Goal: Ask a question

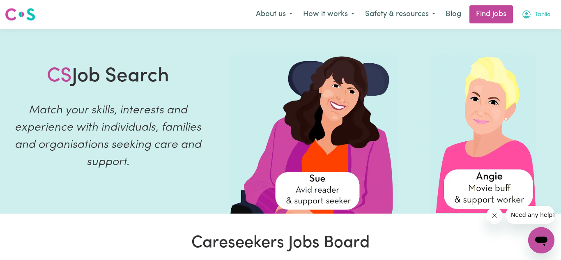
click at [532, 19] on button "Tahlia" at bounding box center [536, 14] width 40 height 17
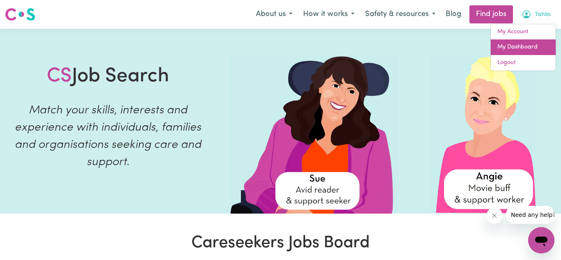
click at [530, 44] on link "My Dashboard" at bounding box center [522, 47] width 65 height 16
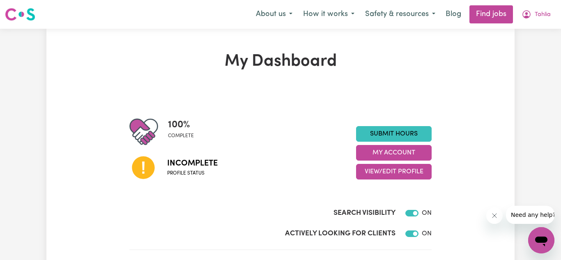
click at [195, 169] on span "Incomplete" at bounding box center [192, 163] width 50 height 12
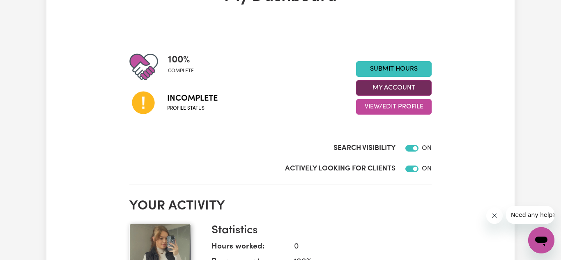
scroll to position [16, 0]
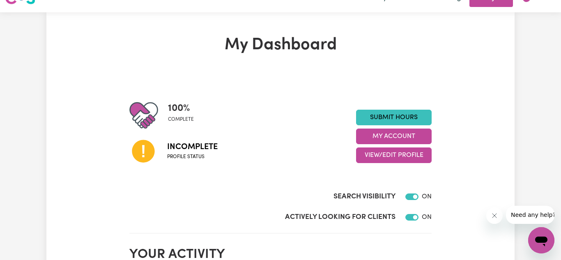
click at [151, 149] on icon at bounding box center [143, 151] width 23 height 23
click at [412, 134] on button "My Account" at bounding box center [394, 136] width 76 height 16
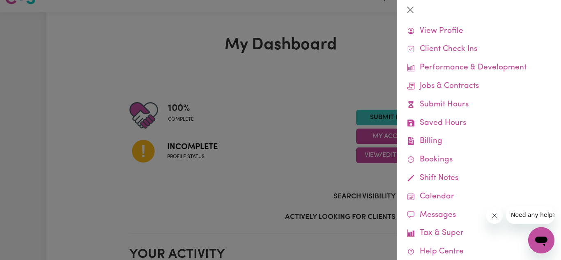
scroll to position [54, 0]
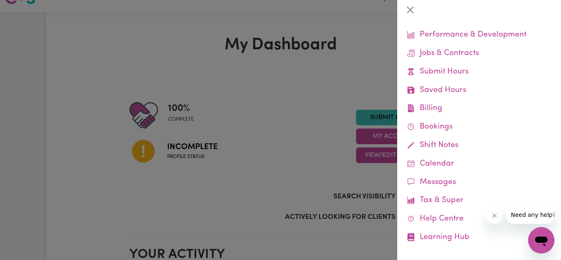
click at [545, 247] on div "Open messaging window" at bounding box center [541, 240] width 25 height 25
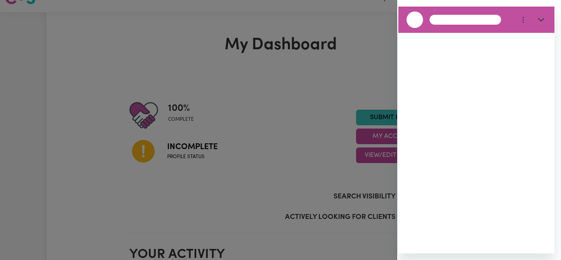
scroll to position [0, 0]
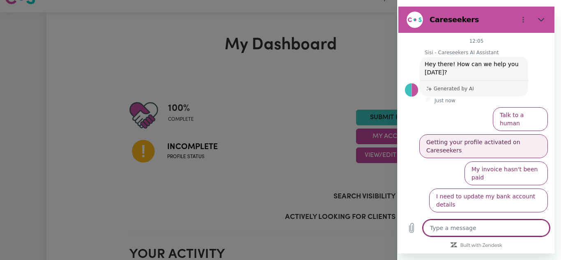
click at [516, 137] on button "Getting your profile activated on Careseekers" at bounding box center [483, 146] width 128 height 24
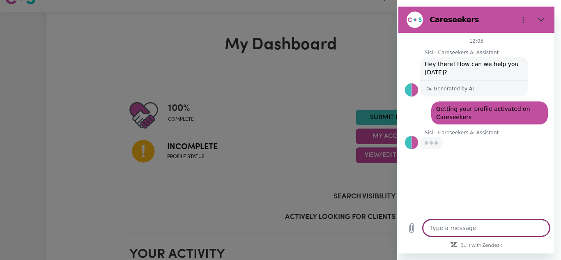
type textarea "x"
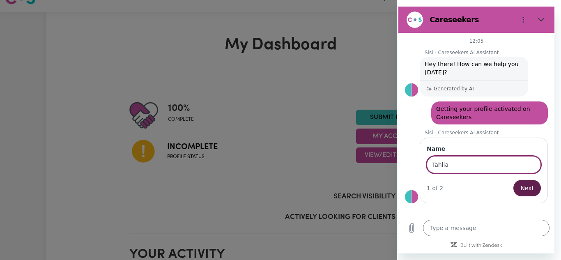
type input "Tahlia"
click at [529, 188] on span "Next" at bounding box center [527, 188] width 14 height 10
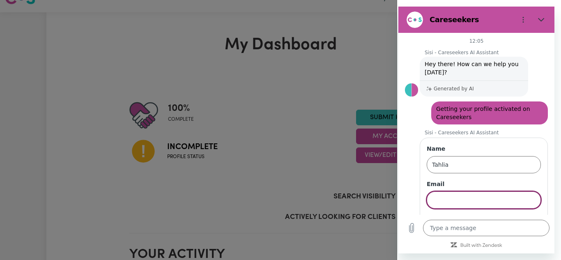
scroll to position [24, 0]
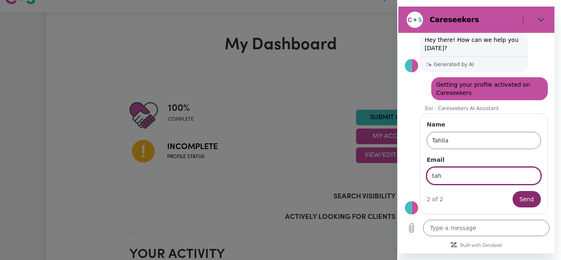
type input "[EMAIL_ADDRESS][DOMAIN_NAME]"
click at [531, 199] on span "Send" at bounding box center [526, 199] width 14 height 10
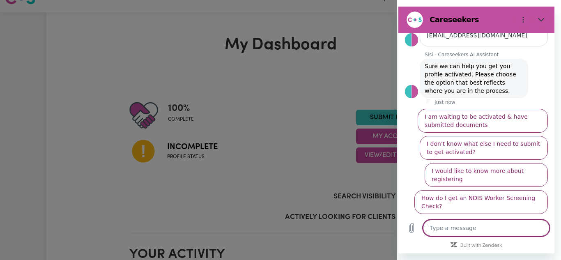
scroll to position [142, 0]
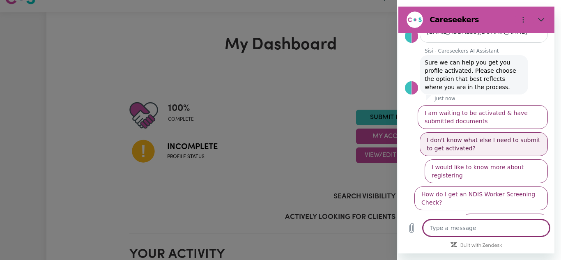
click at [528, 151] on button "I don't know what else I need to submit to get activated?" at bounding box center [483, 144] width 128 height 24
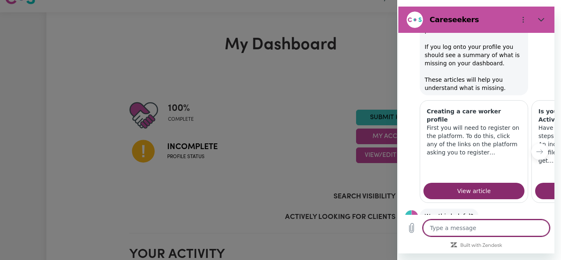
scroll to position [298, 0]
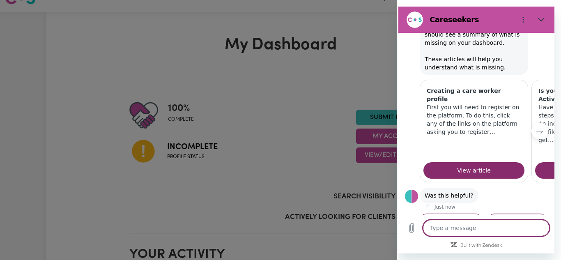
click at [519, 213] on button "No, I still need help" at bounding box center [516, 225] width 61 height 24
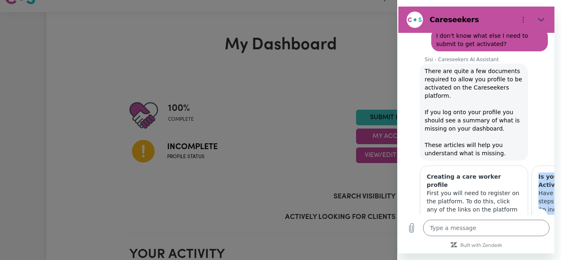
scroll to position [236, 0]
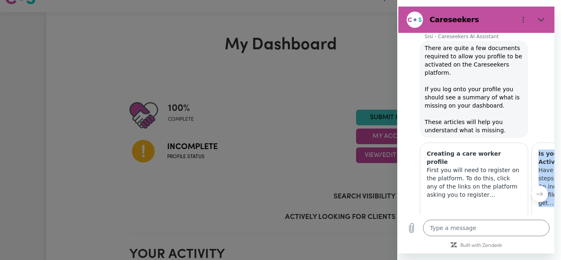
drag, startPoint x: 536, startPoint y: 200, endPoint x: 520, endPoint y: 188, distance: 19.9
click at [520, 188] on div "12:05 Sisi - Careseekers AI Assistant Sisi - Careseekers AI Assistant says: Hey…" at bounding box center [476, 124] width 156 height 182
click at [535, 185] on button "Next item" at bounding box center [539, 193] width 16 height 16
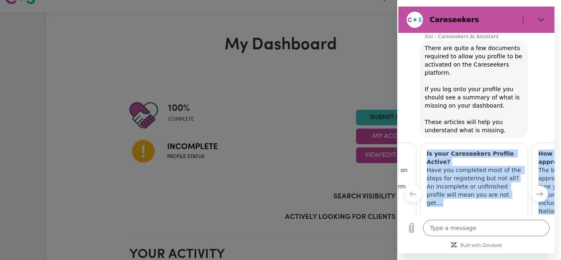
click at [535, 185] on button "Next item" at bounding box center [539, 193] width 16 height 16
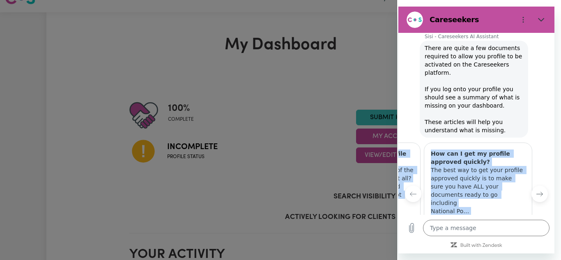
scroll to position [0, 220]
click at [537, 68] on div "Sisi - Careseekers AI Assistant says: There are quite a few documents required …" at bounding box center [479, 89] width 149 height 98
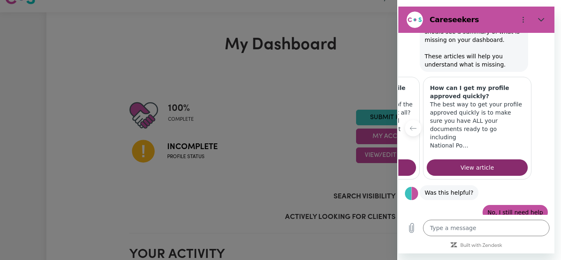
scroll to position [334, 0]
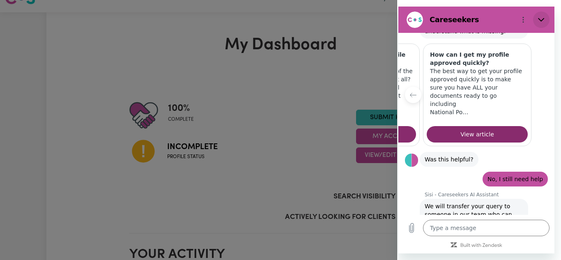
click at [541, 25] on button "Close" at bounding box center [541, 19] width 16 height 16
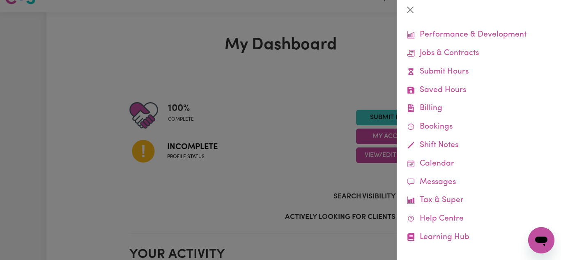
click at [537, 240] on icon "Open messaging window" at bounding box center [541, 241] width 12 height 10
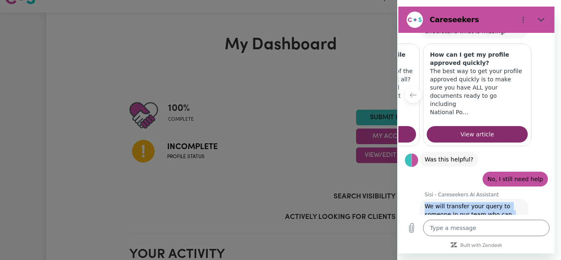
drag, startPoint x: 533, startPoint y: 170, endPoint x: 516, endPoint y: 208, distance: 42.1
click at [516, 208] on div "12:05 Sisi - Careseekers AI Assistant Sisi - Careseekers AI Assistant says: Hey…" at bounding box center [476, 124] width 156 height 182
click at [134, 33] on div at bounding box center [280, 130] width 561 height 260
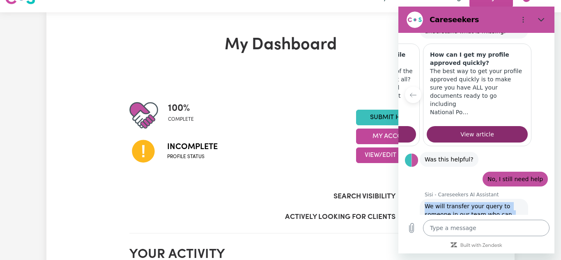
click at [494, 220] on textarea at bounding box center [486, 228] width 126 height 16
drag, startPoint x: 485, startPoint y: 174, endPoint x: 521, endPoint y: 231, distance: 67.1
click at [521, 231] on div "12:05 Sisi - Careseekers AI Assistant Sisi - Careseekers AI Assistant says: Hey…" at bounding box center [476, 143] width 156 height 220
click at [328, 82] on section "100 % complete Incomplete Profile status Submit Hours My Account View/Edit Prof…" at bounding box center [280, 154] width 302 height 159
click at [195, 151] on span "Incomplete" at bounding box center [192, 147] width 50 height 12
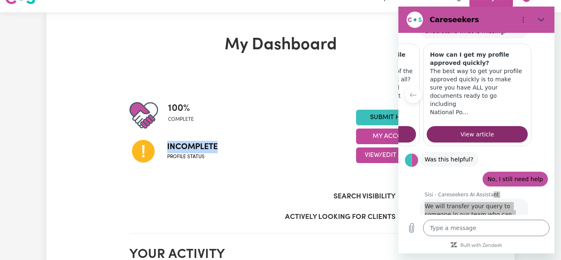
click at [195, 152] on span "Incomplete" at bounding box center [192, 147] width 50 height 12
click at [262, 152] on div "Incomplete Profile status" at bounding box center [242, 151] width 227 height 42
click at [375, 119] on link "Submit Hours" at bounding box center [394, 118] width 76 height 16
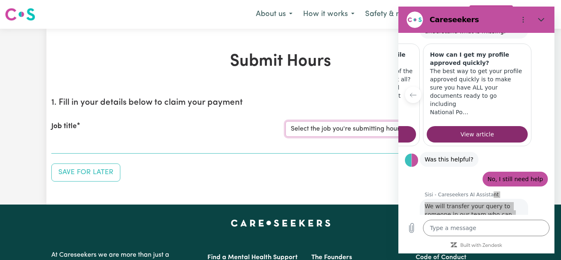
click at [378, 132] on select "Select the job you're submitting hours for..." at bounding box center [397, 129] width 224 height 16
click at [543, 19] on icon "Close" at bounding box center [541, 19] width 7 height 7
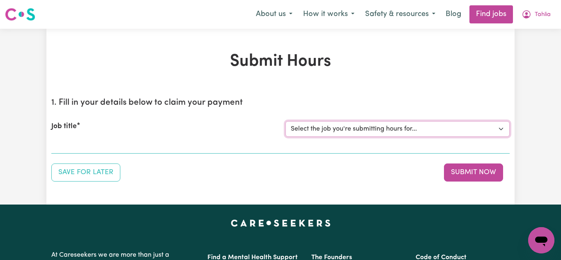
click at [483, 131] on select "Select the job you're submitting hours for..." at bounding box center [397, 129] width 224 height 16
click at [532, 13] on button "Tahlia" at bounding box center [536, 14] width 40 height 17
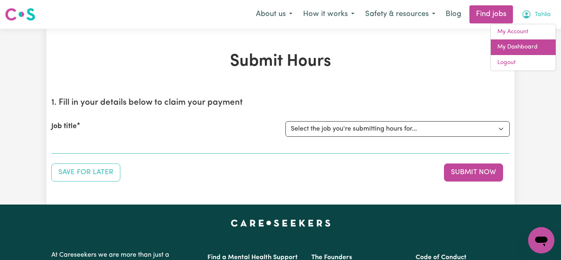
click at [528, 54] on link "My Dashboard" at bounding box center [522, 47] width 65 height 16
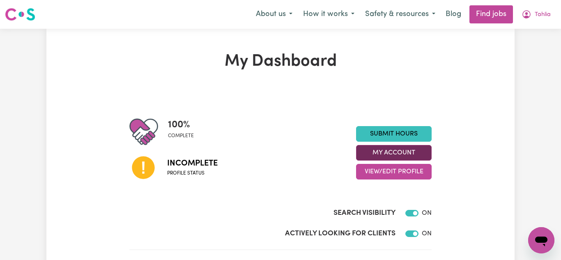
click at [406, 151] on button "My Account" at bounding box center [394, 153] width 76 height 16
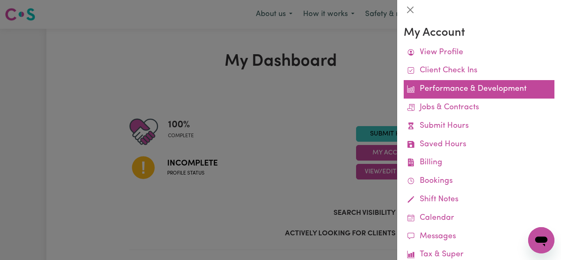
click at [534, 86] on link "Performance & Development" at bounding box center [478, 89] width 151 height 18
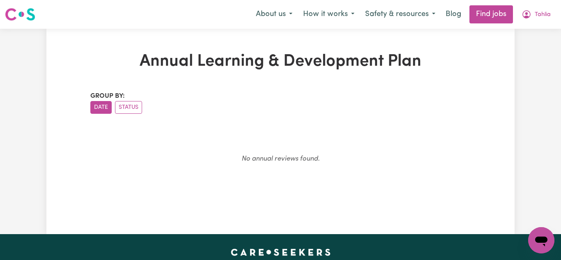
click at [538, 23] on div "Menu About us How it works Safety & resources Blog Find jobs Tahlia" at bounding box center [280, 14] width 561 height 19
click at [538, 21] on button "Tahlia" at bounding box center [536, 14] width 40 height 17
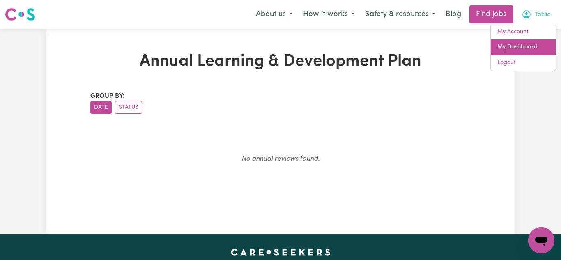
click at [539, 46] on link "My Dashboard" at bounding box center [522, 47] width 65 height 16
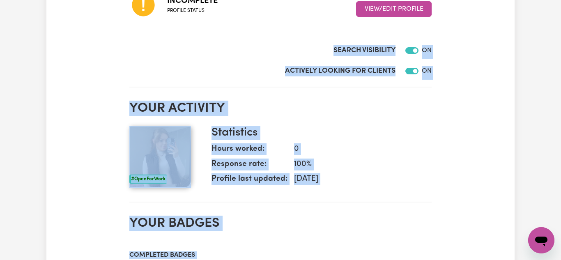
scroll to position [190, 0]
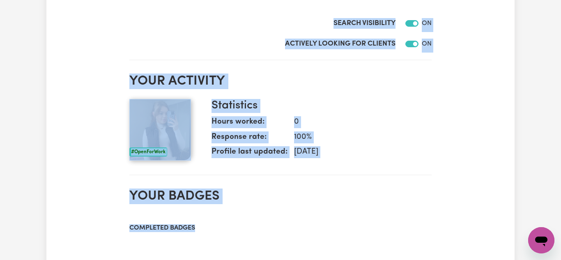
drag, startPoint x: 498, startPoint y: 164, endPoint x: 430, endPoint y: 215, distance: 84.6
click at [430, 215] on div "My Dashboard 100 % complete Incomplete Profile status Submit Hours My Account V…" at bounding box center [280, 211] width 468 height 699
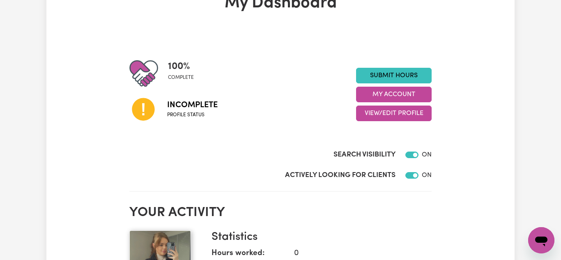
scroll to position [42, 0]
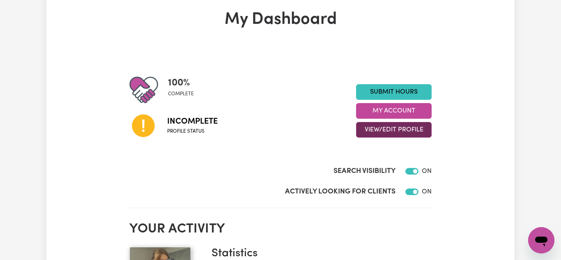
click at [417, 129] on button "View/Edit Profile" at bounding box center [394, 130] width 76 height 16
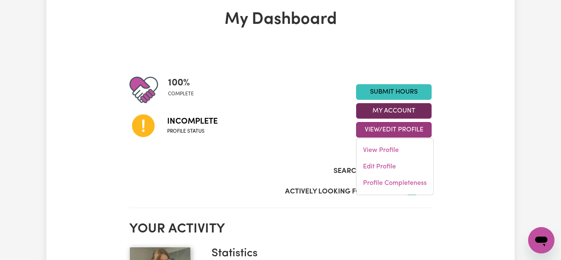
click at [409, 114] on button "My Account" at bounding box center [394, 111] width 76 height 16
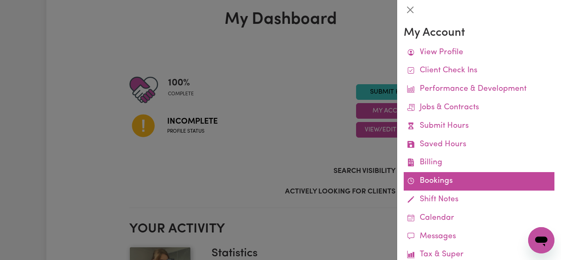
click at [505, 177] on link "Bookings" at bounding box center [478, 181] width 151 height 18
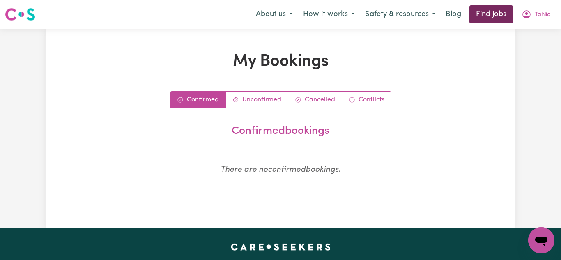
click at [491, 17] on link "Find jobs" at bounding box center [490, 14] width 43 height 18
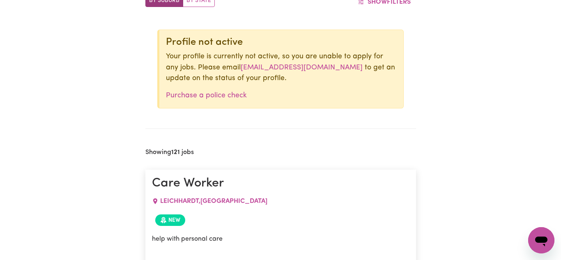
scroll to position [313, 0]
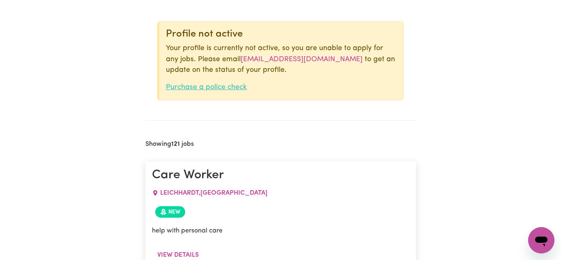
click at [226, 85] on link "Purchase a police check" at bounding box center [206, 87] width 81 height 7
click at [530, 233] on div "Open messaging window" at bounding box center [541, 240] width 25 height 25
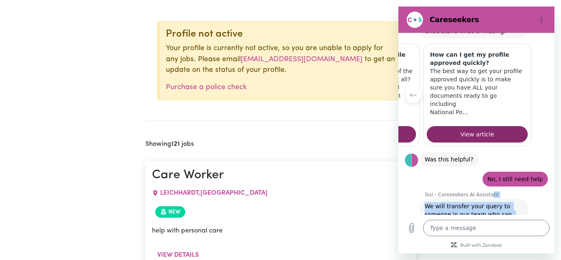
type textarea "x"
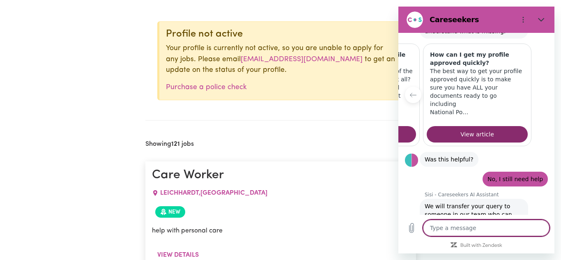
click at [426, 231] on div at bounding box center [428, 234] width 5 height 7
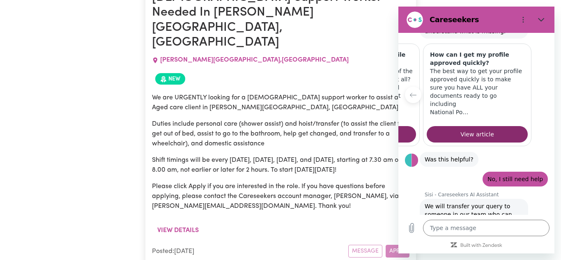
scroll to position [641, 0]
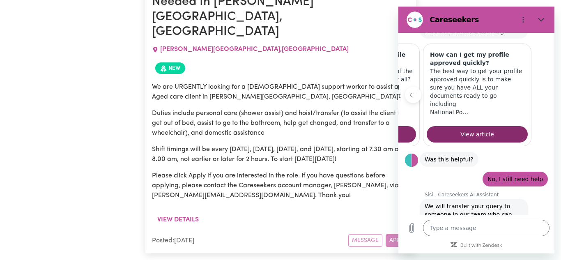
click at [233, 171] on p "Please click Apply if you are interested in the role. If you have questions bef…" at bounding box center [280, 186] width 257 height 30
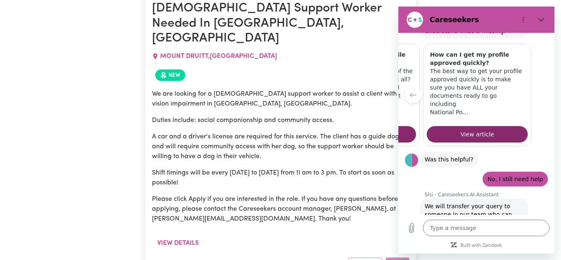
scroll to position [904, 0]
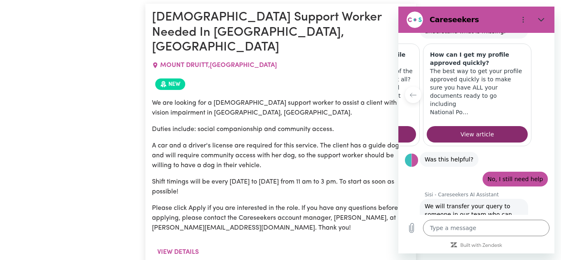
click at [294, 244] on div "View details" at bounding box center [280, 255] width 257 height 22
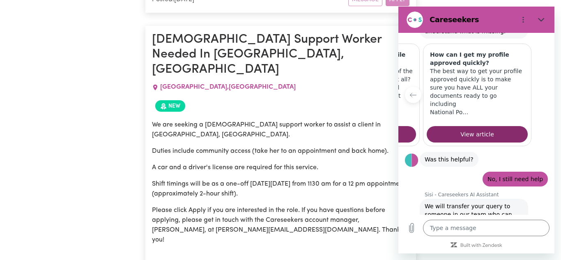
scroll to position [1971, 0]
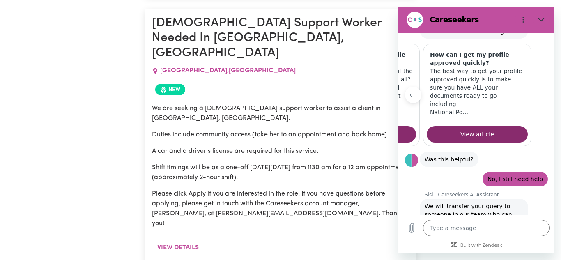
click at [502, 224] on textarea at bounding box center [486, 228] width 126 height 16
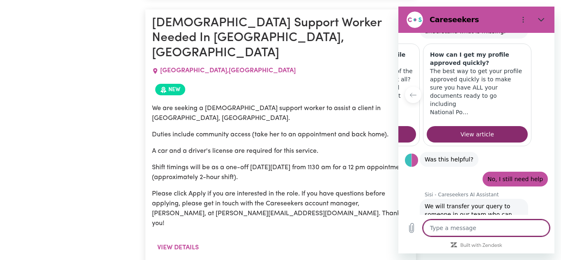
click at [502, 224] on textarea at bounding box center [486, 228] width 126 height 16
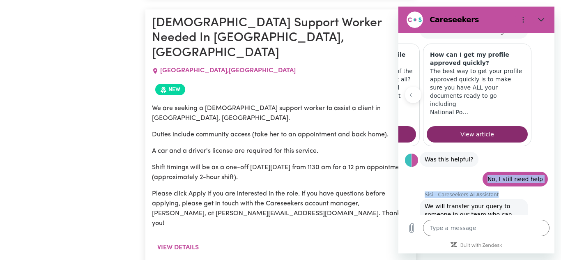
drag, startPoint x: 489, startPoint y: 121, endPoint x: 526, endPoint y: 178, distance: 67.3
click at [526, 178] on div "12:05 Sisi - Careseekers AI Assistant Sisi - Careseekers AI Assistant says: Hey…" at bounding box center [476, 124] width 156 height 182
click at [511, 232] on textarea at bounding box center [486, 228] width 126 height 16
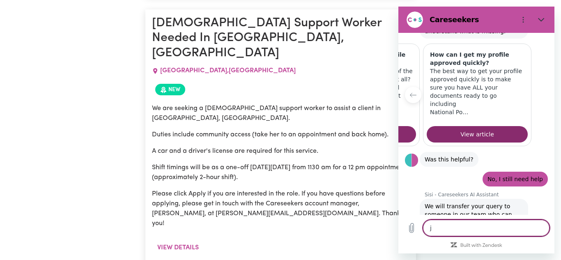
type textarea "jb"
type textarea "x"
type textarea "jbj"
type textarea "x"
type textarea "jbjb"
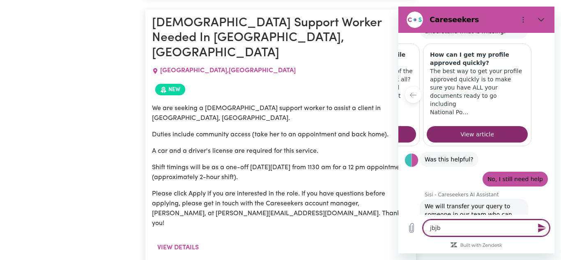
type textarea "x"
type textarea "jbjbb"
type textarea "x"
type textarea "jbjb"
type textarea "x"
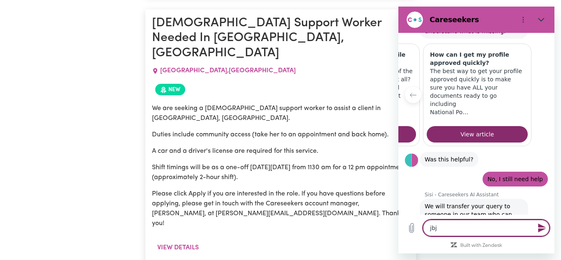
type textarea "jb"
type textarea "x"
type textarea "j"
type textarea "x"
click at [485, 232] on textarea at bounding box center [486, 228] width 126 height 16
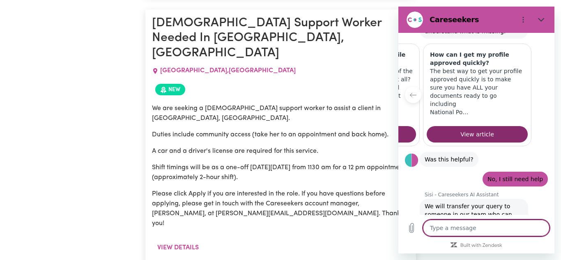
type textarea "i"
type textarea "x"
type textarea "is"
type textarea "x"
type textarea "is"
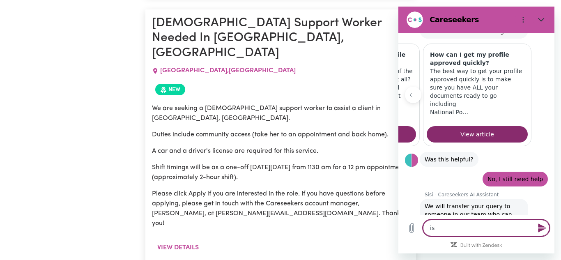
type textarea "x"
type textarea "is a"
type textarea "x"
type textarea "is an"
type textarea "x"
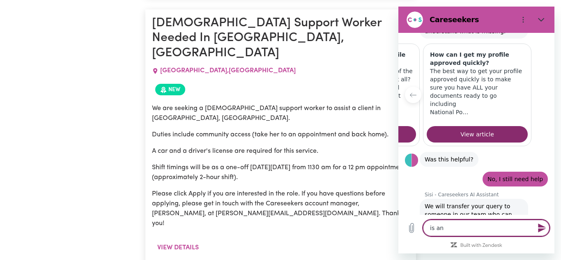
type textarea "is any"
type textarea "x"
type textarea "is anyo"
type textarea "x"
type textarea "is anyon"
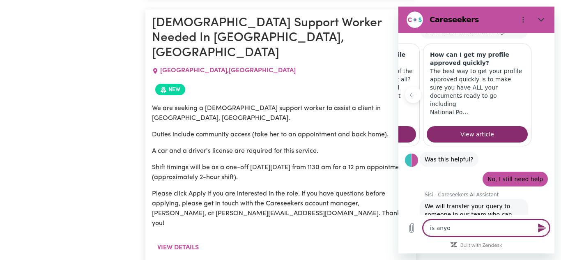
type textarea "x"
type textarea "is anyonr"
type textarea "x"
type textarea "is anyone"
type textarea "x"
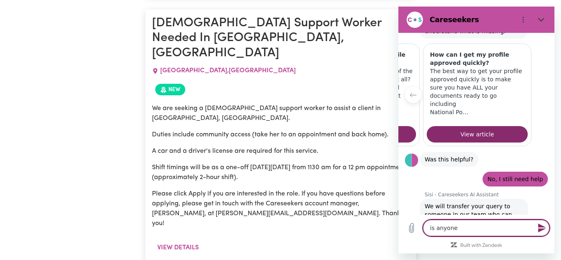
type textarea "is anyone h"
type textarea "x"
type textarea "is anyone hr"
type textarea "x"
type textarea "is anyone hrl"
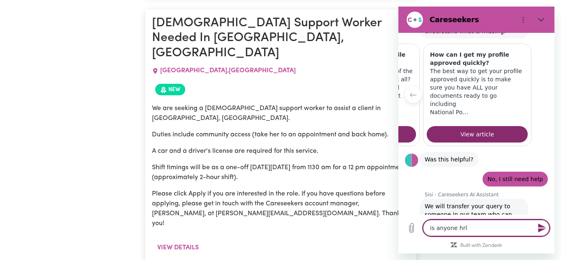
type textarea "x"
type textarea "is anyone hrlo"
type textarea "x"
type textarea "is anyone hrl"
type textarea "x"
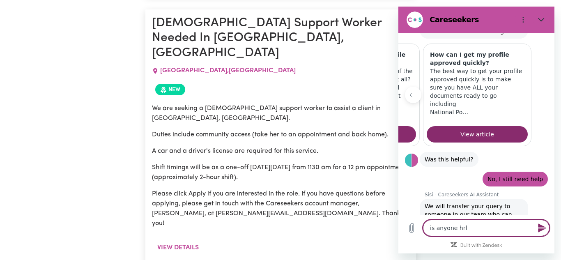
type textarea "is anyone hr"
type textarea "x"
type textarea "is anyone h"
type textarea "x"
type textarea "is anyone he"
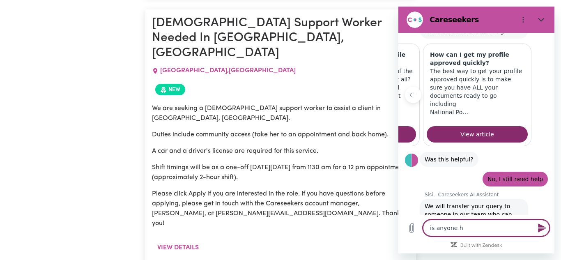
type textarea "x"
type textarea "is anyone hel"
type textarea "x"
type textarea "is anyone help"
type textarea "x"
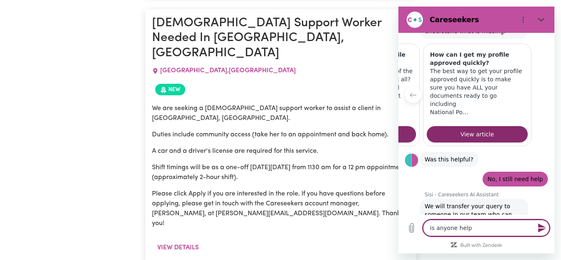
type textarea "is anyone helpn"
type textarea "x"
type textarea "is anyone help"
type textarea "x"
type textarea "is anyone helpi"
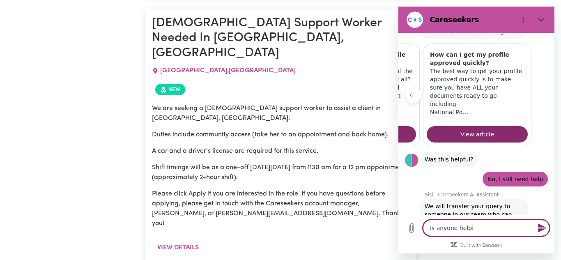
type textarea "x"
type textarea "is anyone helpin"
type textarea "x"
type textarea "is anyone helping"
type textarea "x"
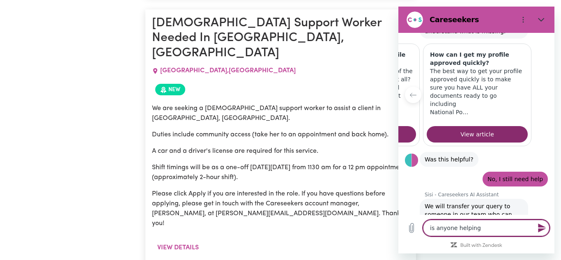
type textarea "is anyone helping?"
type textarea "x"
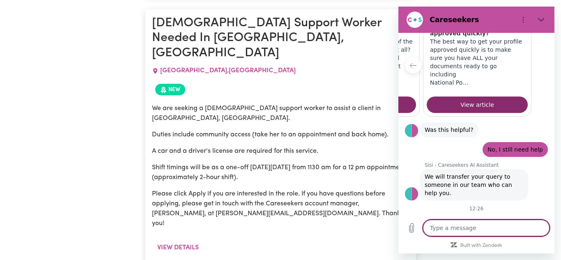
scroll to position [366, 0]
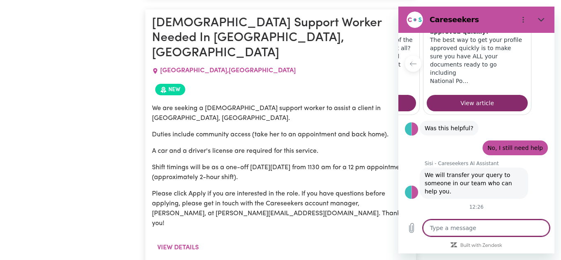
click at [464, 171] on span "We will transfer your query to someone in our team who can help you." at bounding box center [473, 183] width 98 height 25
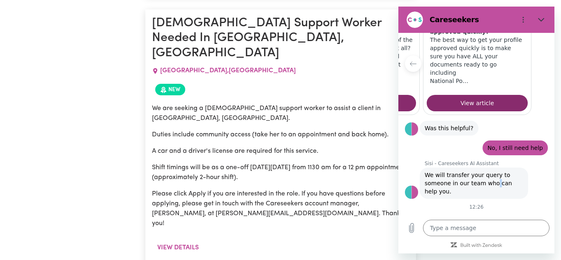
click at [464, 171] on span "We will transfer your query to someone in our team who can help you." at bounding box center [473, 183] width 98 height 25
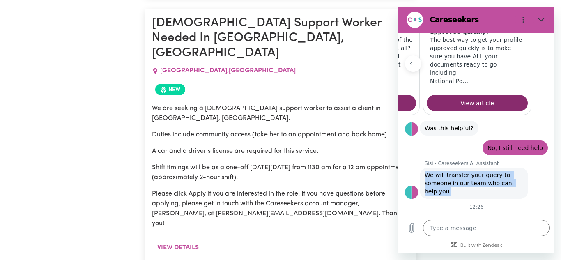
click at [414, 185] on figure at bounding box center [411, 191] width 13 height 13
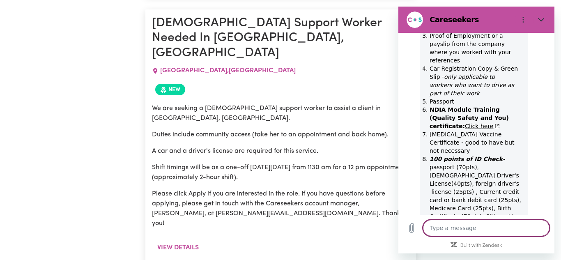
scroll to position [170, 0]
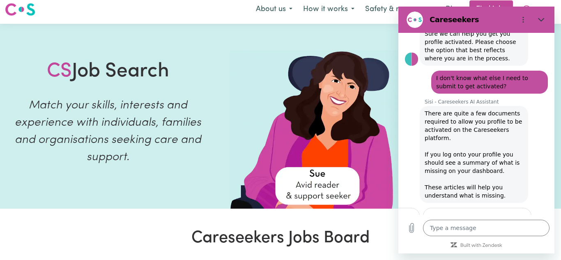
scroll to position [0, 0]
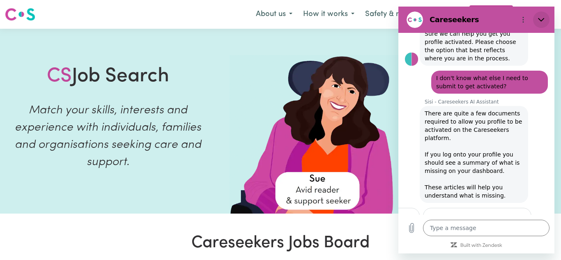
click at [545, 18] on button "Close" at bounding box center [541, 19] width 16 height 16
type textarea "x"
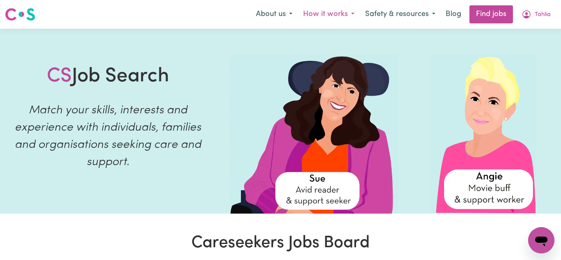
click at [314, 16] on button "How it works" at bounding box center [329, 14] width 62 height 17
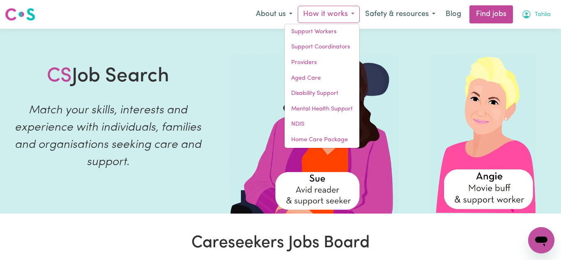
click at [536, 13] on span "Tahlia" at bounding box center [542, 14] width 16 height 9
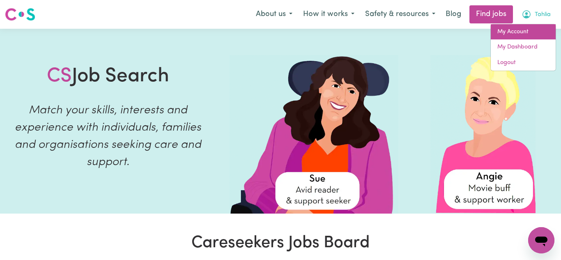
click at [526, 34] on link "My Account" at bounding box center [522, 32] width 65 height 16
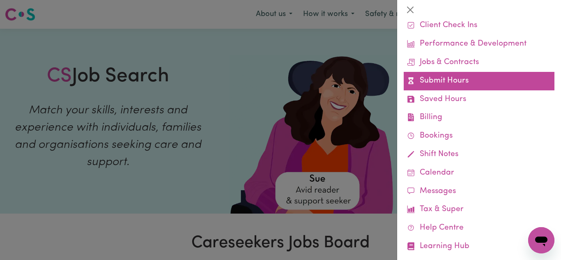
scroll to position [61, 0]
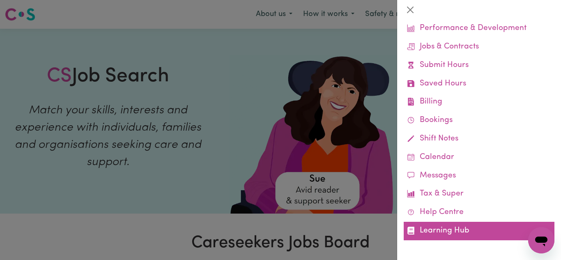
click at [450, 236] on link "Learning Hub" at bounding box center [478, 231] width 151 height 18
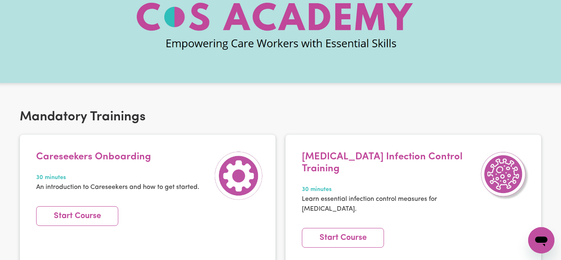
scroll to position [82, 0]
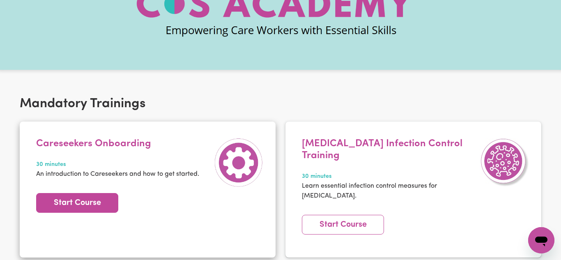
click at [48, 197] on link "Start Course" at bounding box center [77, 203] width 82 height 20
